Goal: Find specific page/section: Find specific page/section

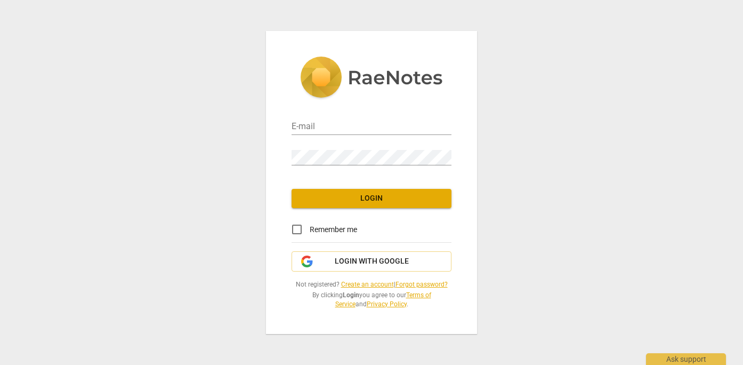
type input "[EMAIL_ADDRESS][DOMAIN_NAME]"
click at [353, 195] on span "Login" at bounding box center [371, 198] width 143 height 11
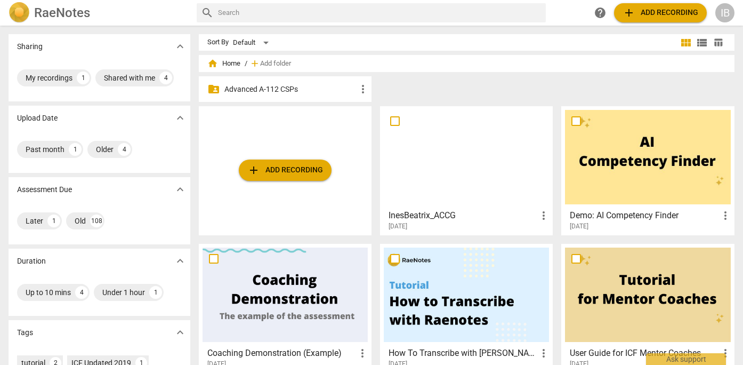
click at [450, 149] on div at bounding box center [466, 157] width 165 height 94
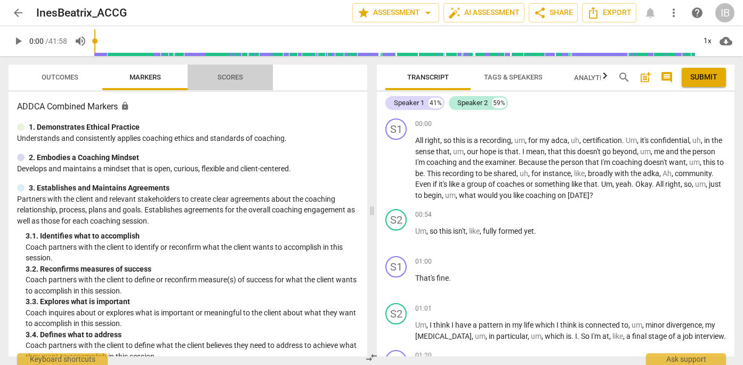
click at [240, 72] on span "Scores" at bounding box center [230, 77] width 51 height 14
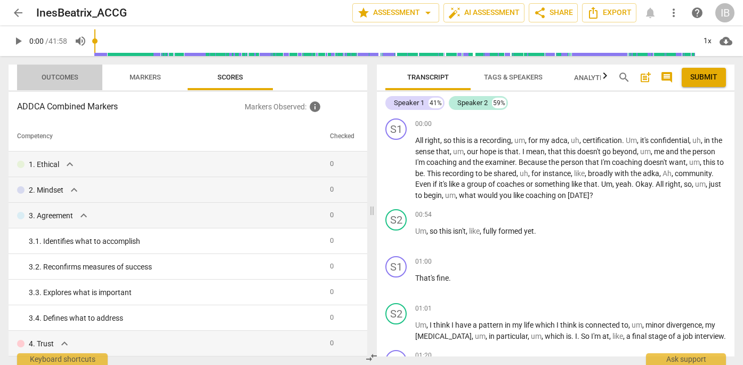
click at [99, 82] on span "Outcomes" at bounding box center [59, 77] width 85 height 14
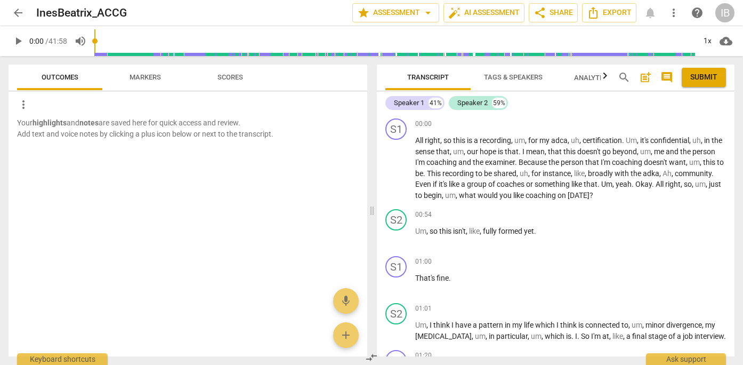
click at [146, 74] on span "Markers" at bounding box center [145, 77] width 31 height 8
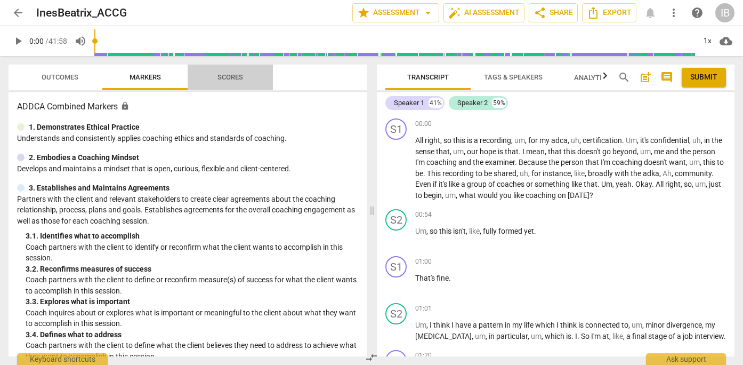
click at [237, 76] on span "Scores" at bounding box center [230, 77] width 26 height 8
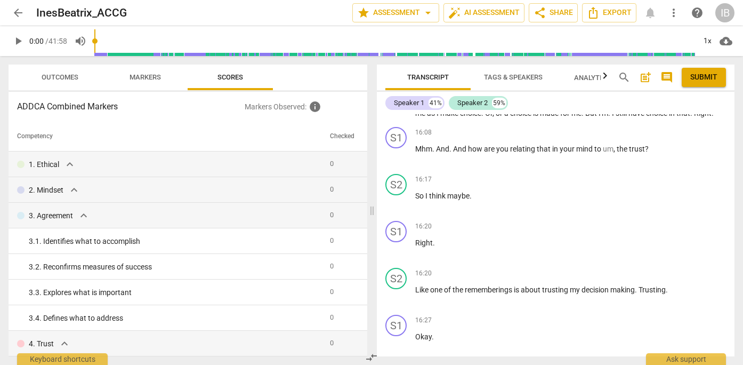
scroll to position [4703, 0]
